Goal: Check status: Check status

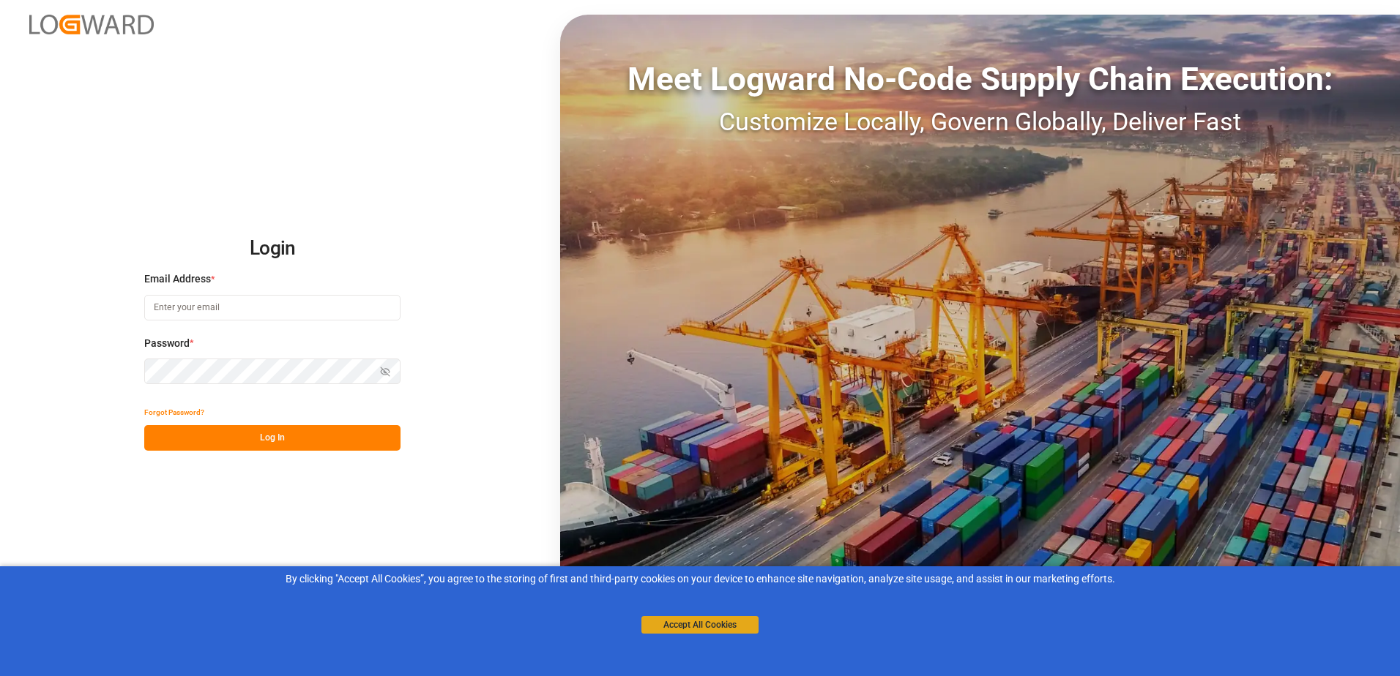
type input "[PERSON_NAME][EMAIL_ADDRESS][PERSON_NAME][DOMAIN_NAME]"
click at [688, 624] on button "Accept All Cookies" at bounding box center [699, 625] width 117 height 18
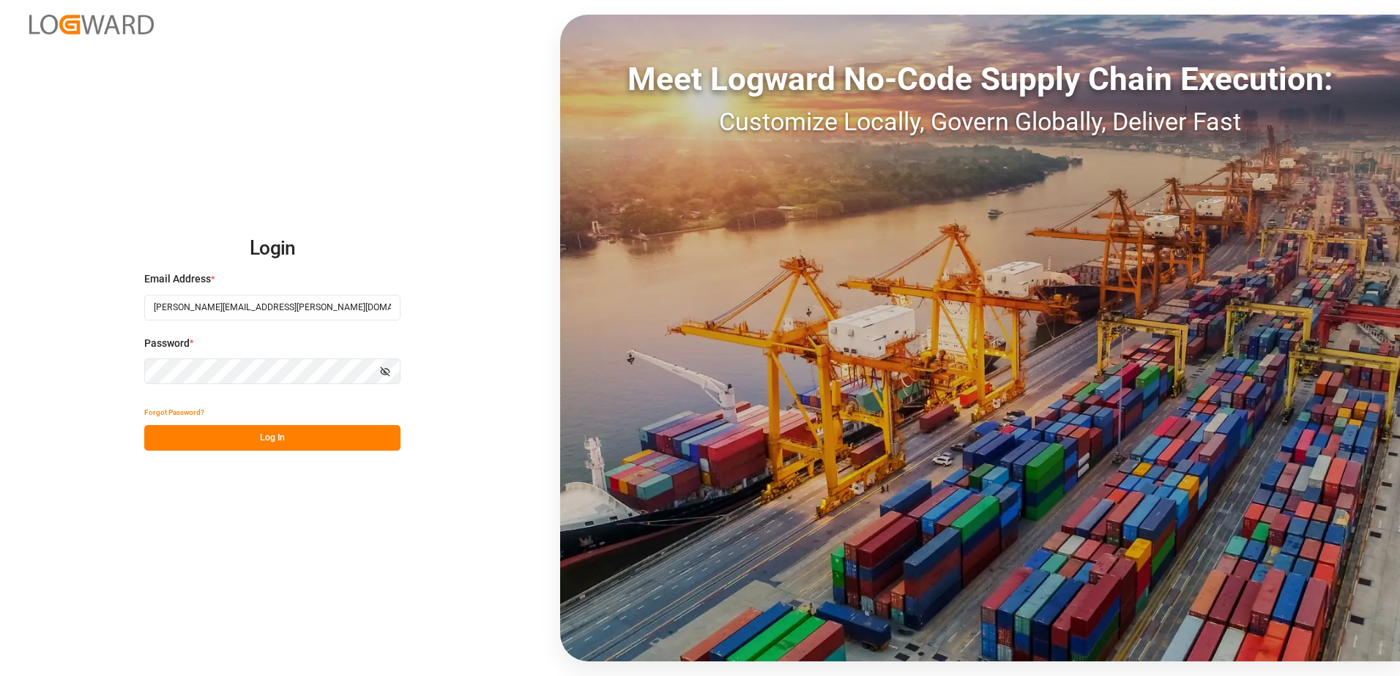
click at [265, 441] on button "Log In" at bounding box center [272, 438] width 256 height 26
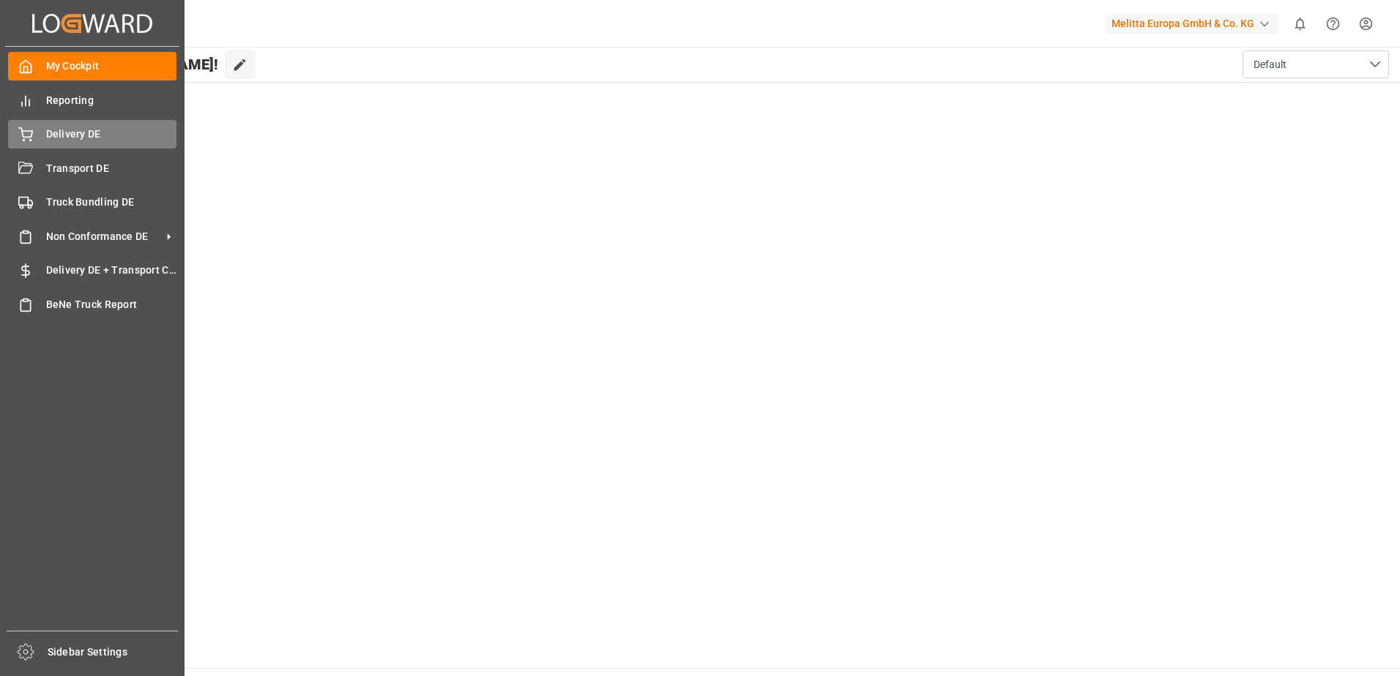
click at [35, 140] on div "Delivery DE Delivery DE" at bounding box center [92, 134] width 168 height 29
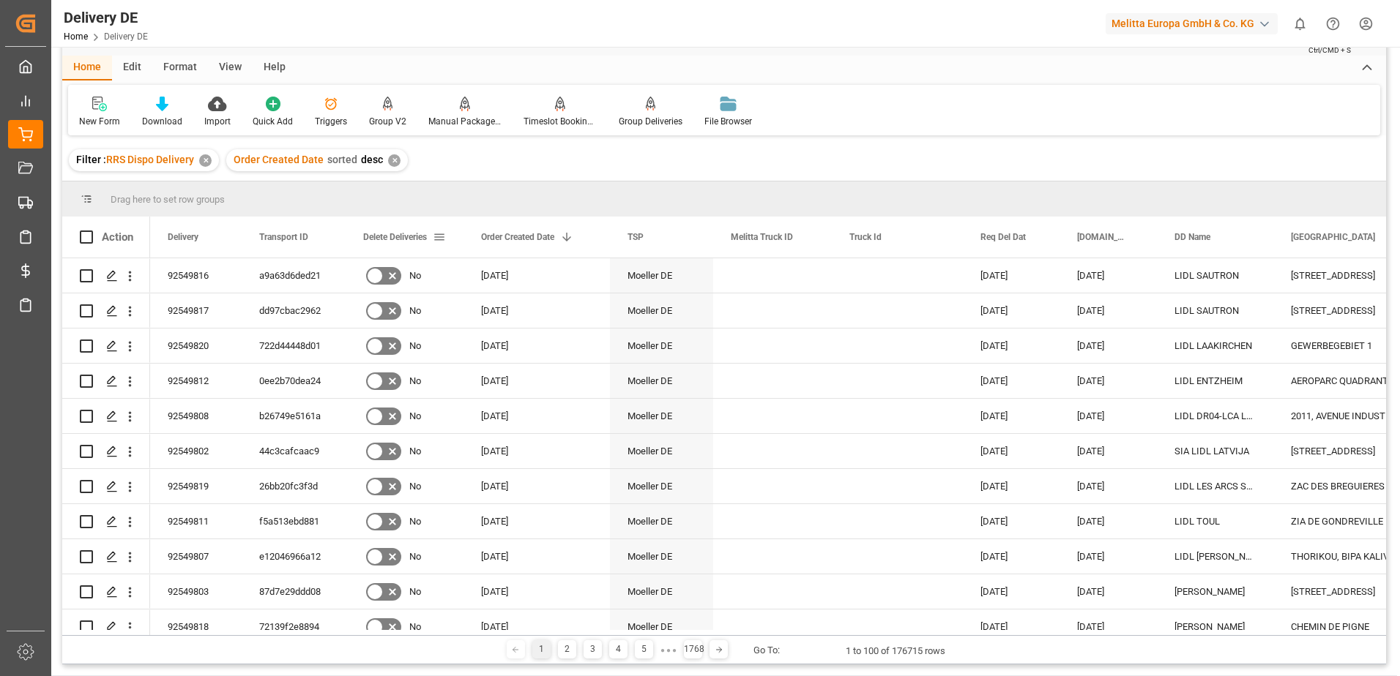
scroll to position [73, 0]
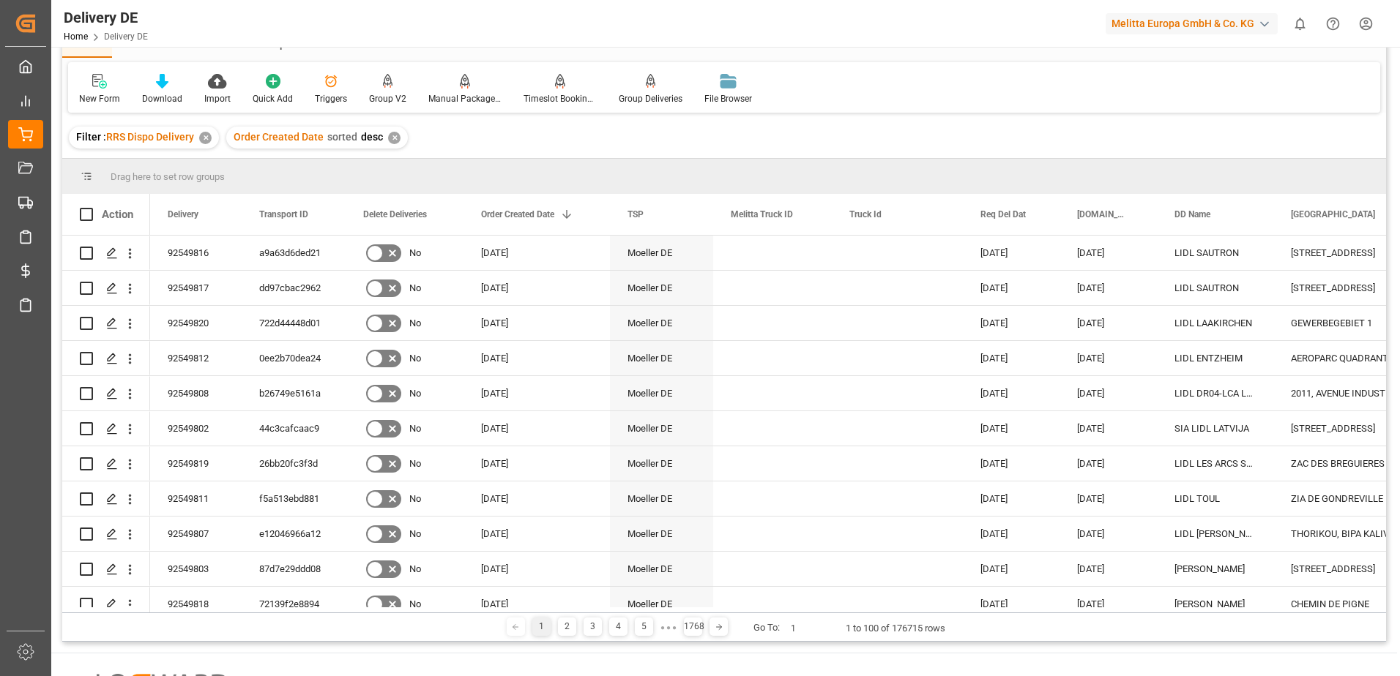
type input "1"
click at [819, 630] on input "1" at bounding box center [805, 628] width 37 height 18
click at [816, 630] on input "1" at bounding box center [805, 628] width 37 height 18
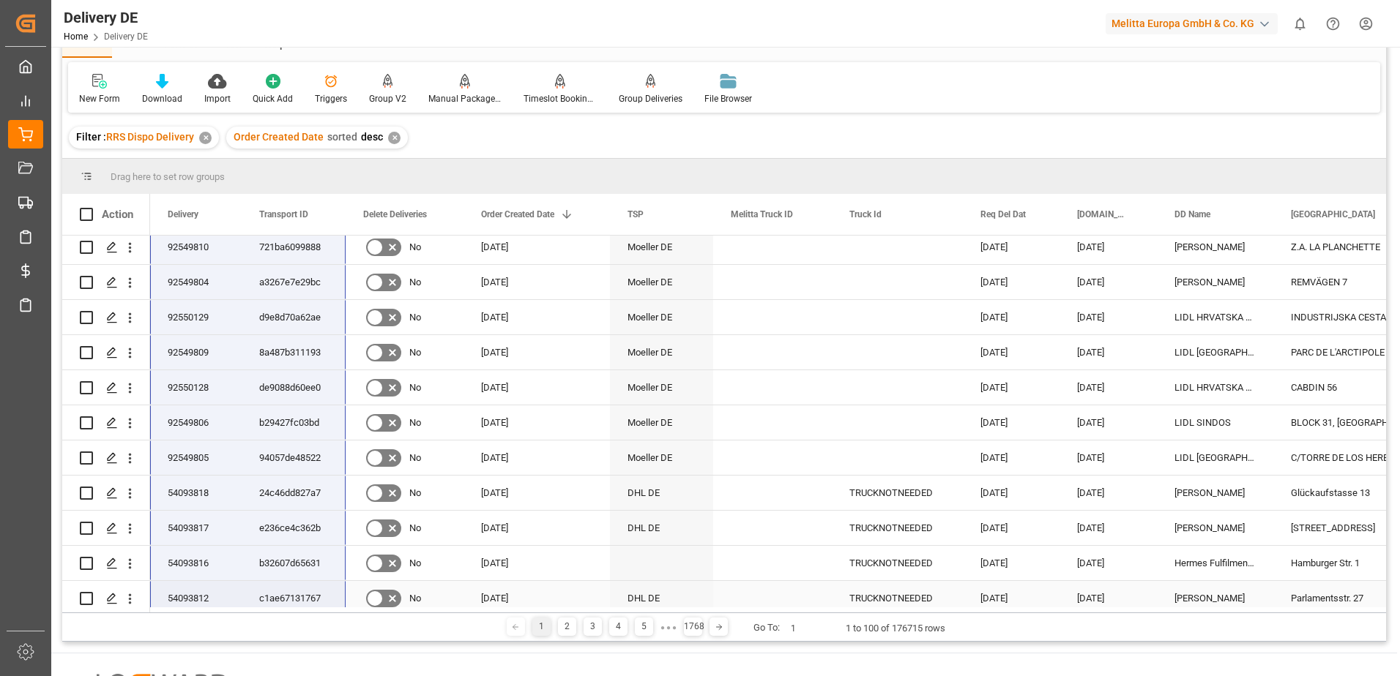
scroll to position [527, 0]
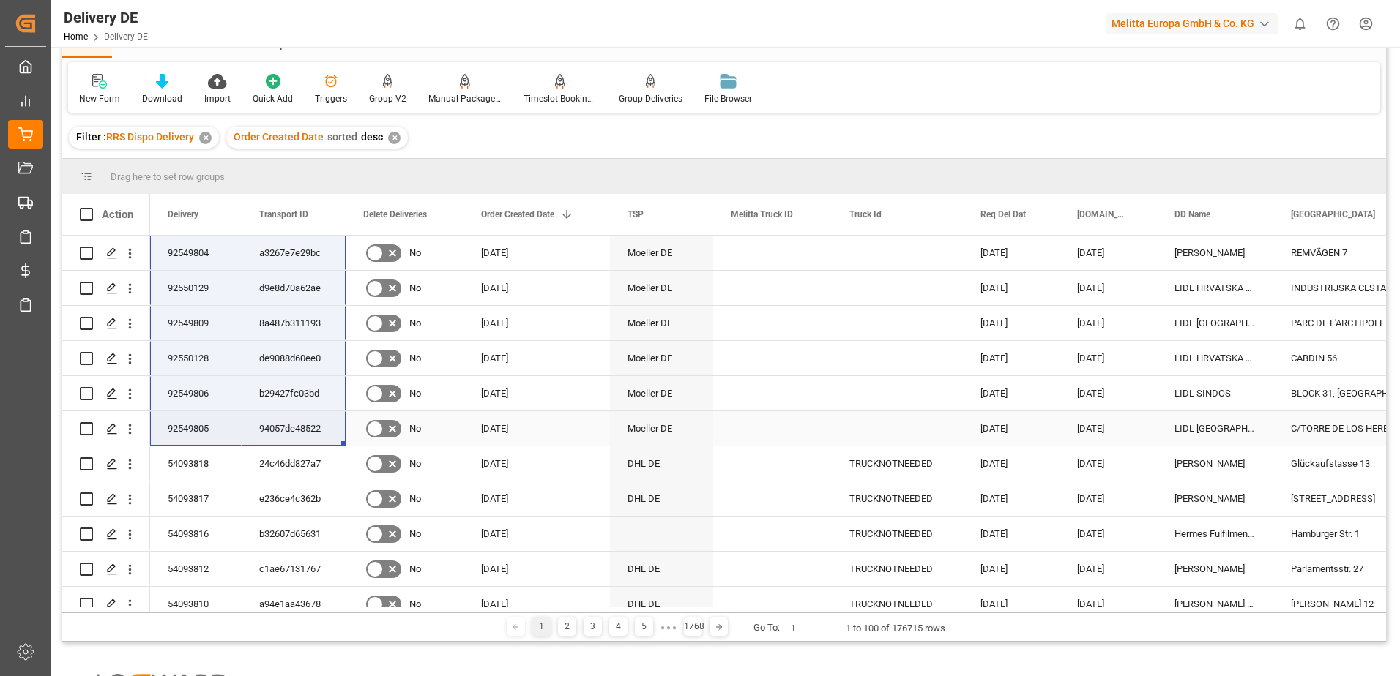
drag, startPoint x: 198, startPoint y: 253, endPoint x: 300, endPoint y: 441, distance: 213.6
click at [1365, 15] on html "Created by potrace 1.15, written by [PERSON_NAME] [DATE]-[DATE] Created by potr…" at bounding box center [700, 338] width 1400 height 676
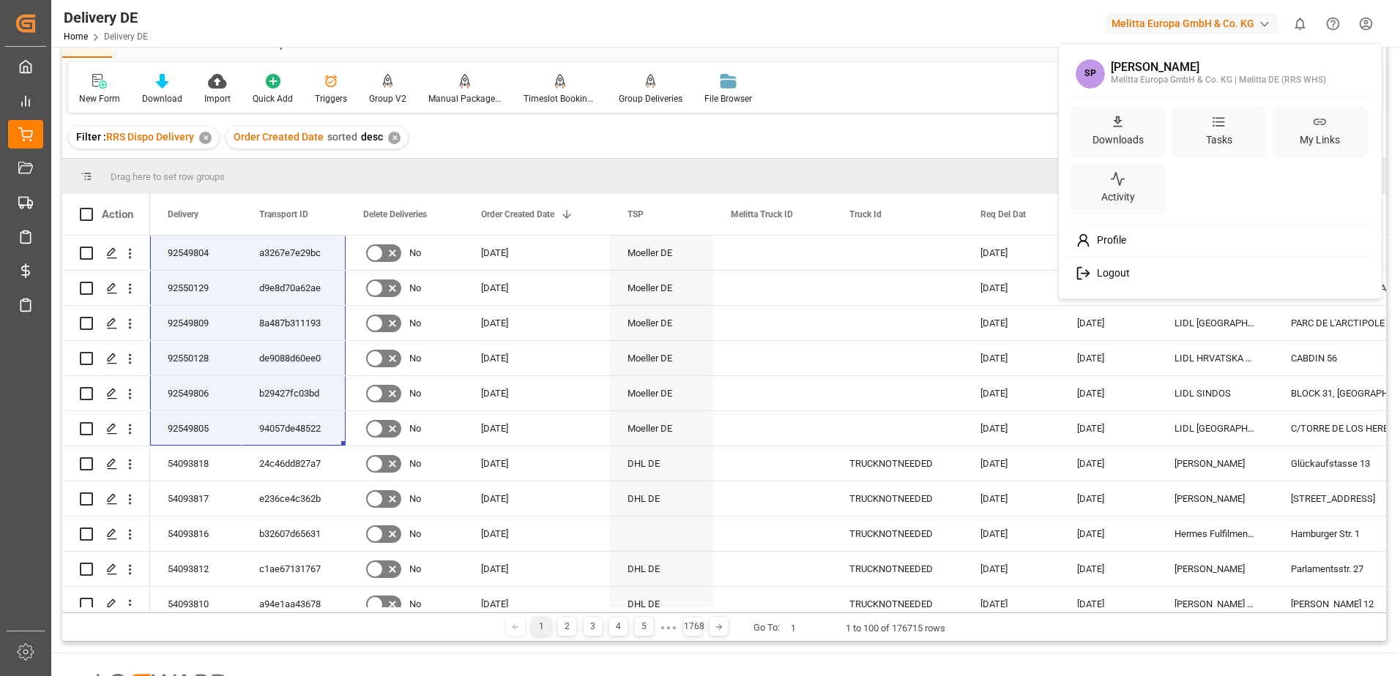
click at [1103, 273] on span "Logout" at bounding box center [1110, 273] width 39 height 13
